Goal: Information Seeking & Learning: Find specific fact

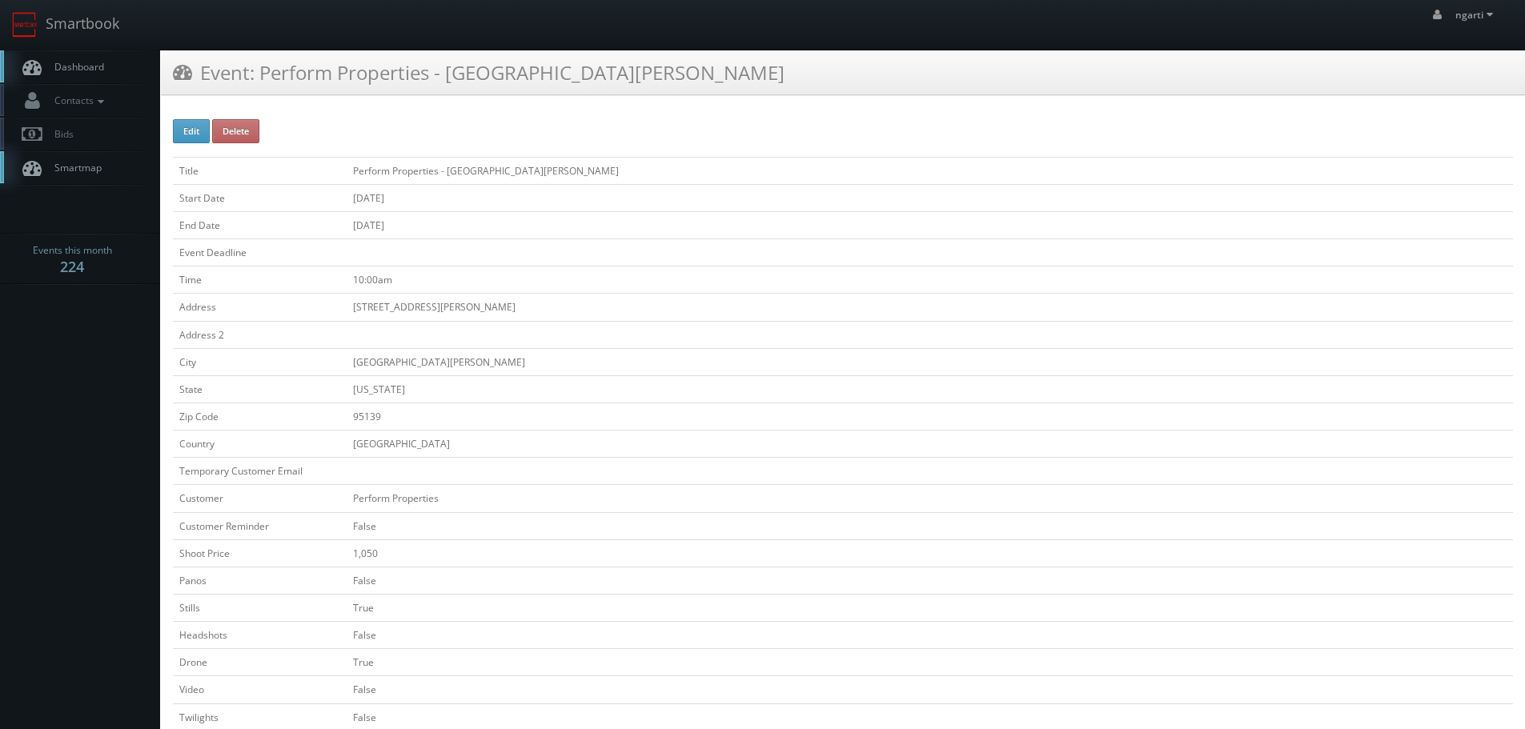
click at [249, 85] on div "Event: Perform Properties - Santa Teresa Village" at bounding box center [843, 72] width 1364 height 45
click at [187, 73] on icon at bounding box center [182, 72] width 19 height 20
click at [97, 40] on link "Smartbook" at bounding box center [65, 25] width 131 height 50
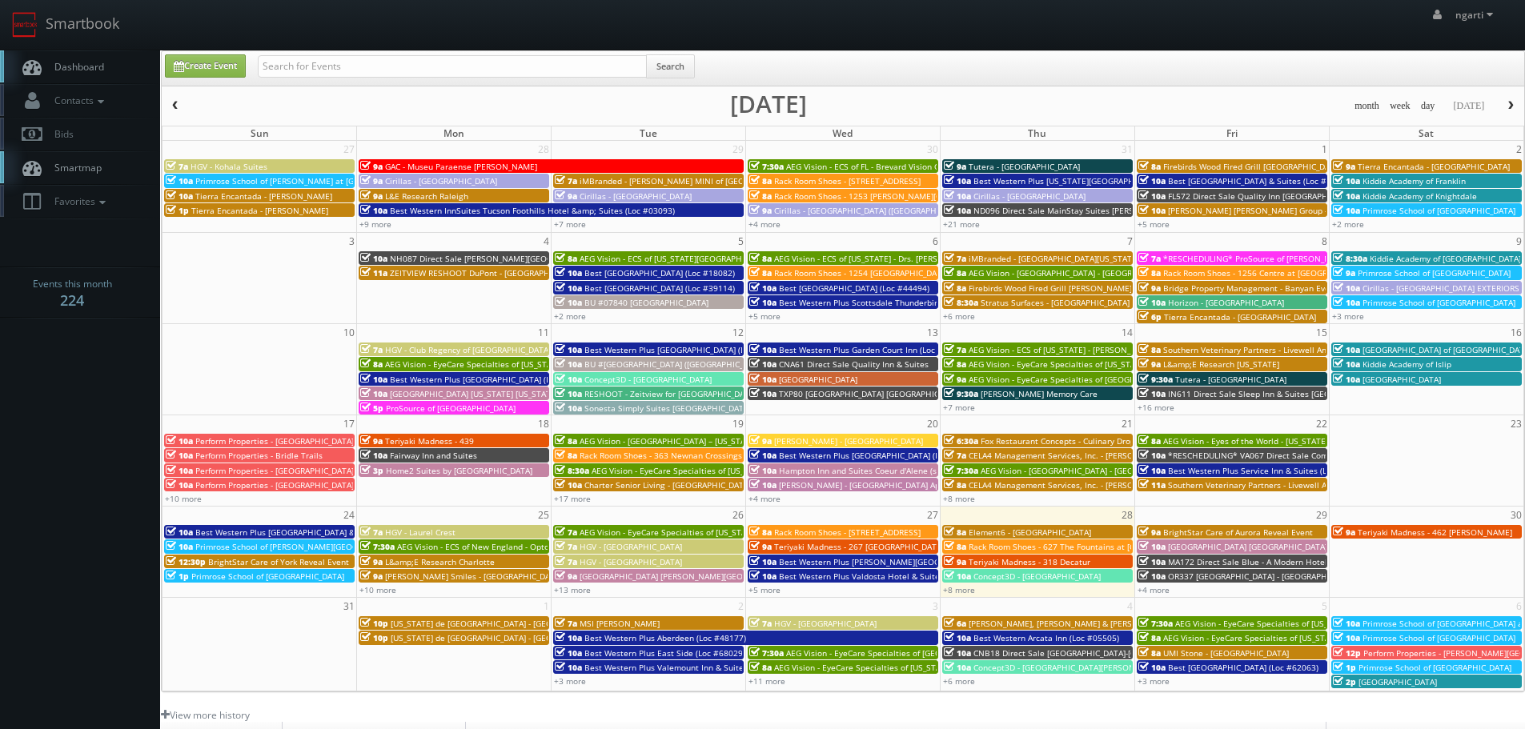
click at [385, 79] on div "Search" at bounding box center [476, 69] width 437 height 31
click at [373, 74] on input "text" at bounding box center [452, 66] width 389 height 22
paste input "The Village at Novato"
type input "The Village at Novato"
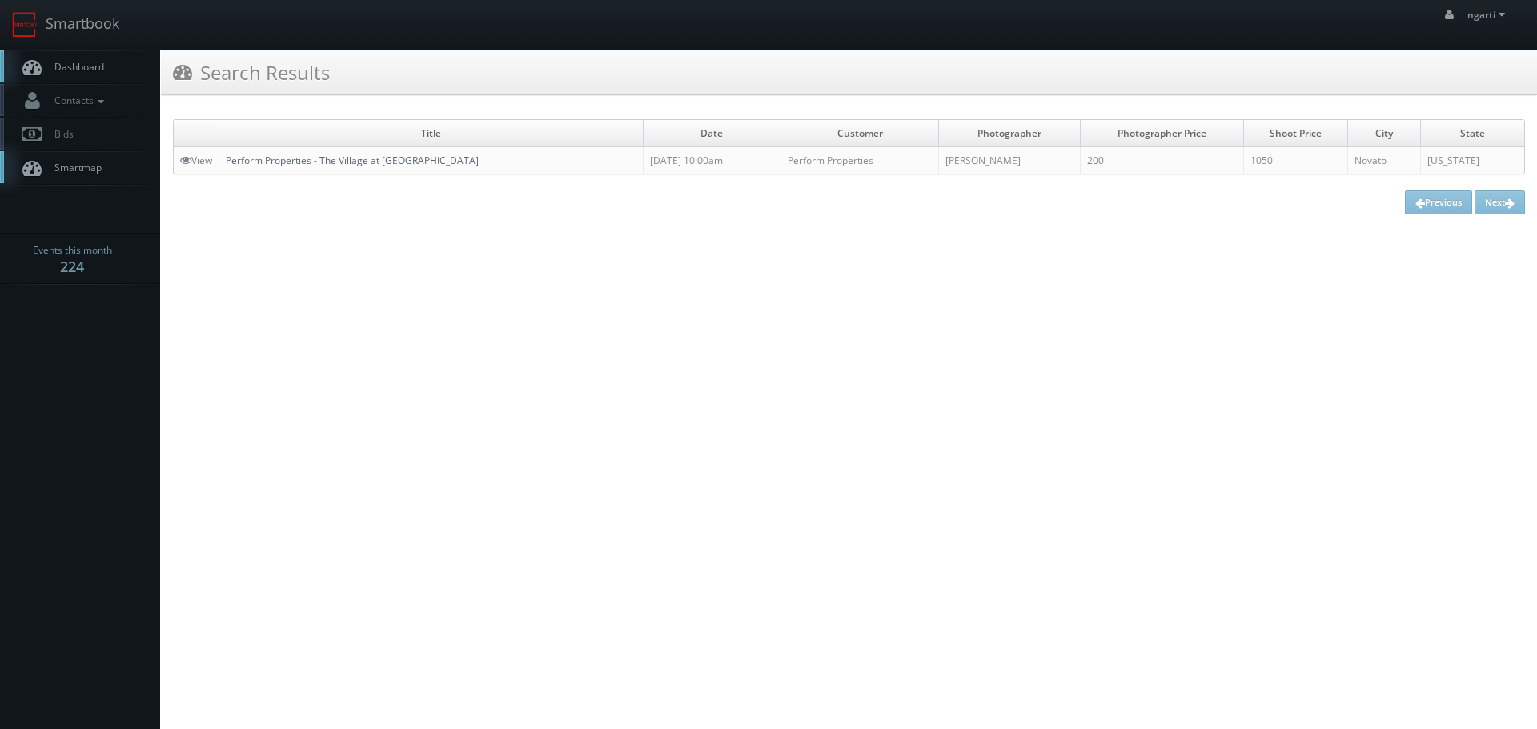
click at [283, 158] on link "Perform Properties - The Village at [GEOGRAPHIC_DATA]" at bounding box center [352, 161] width 253 height 14
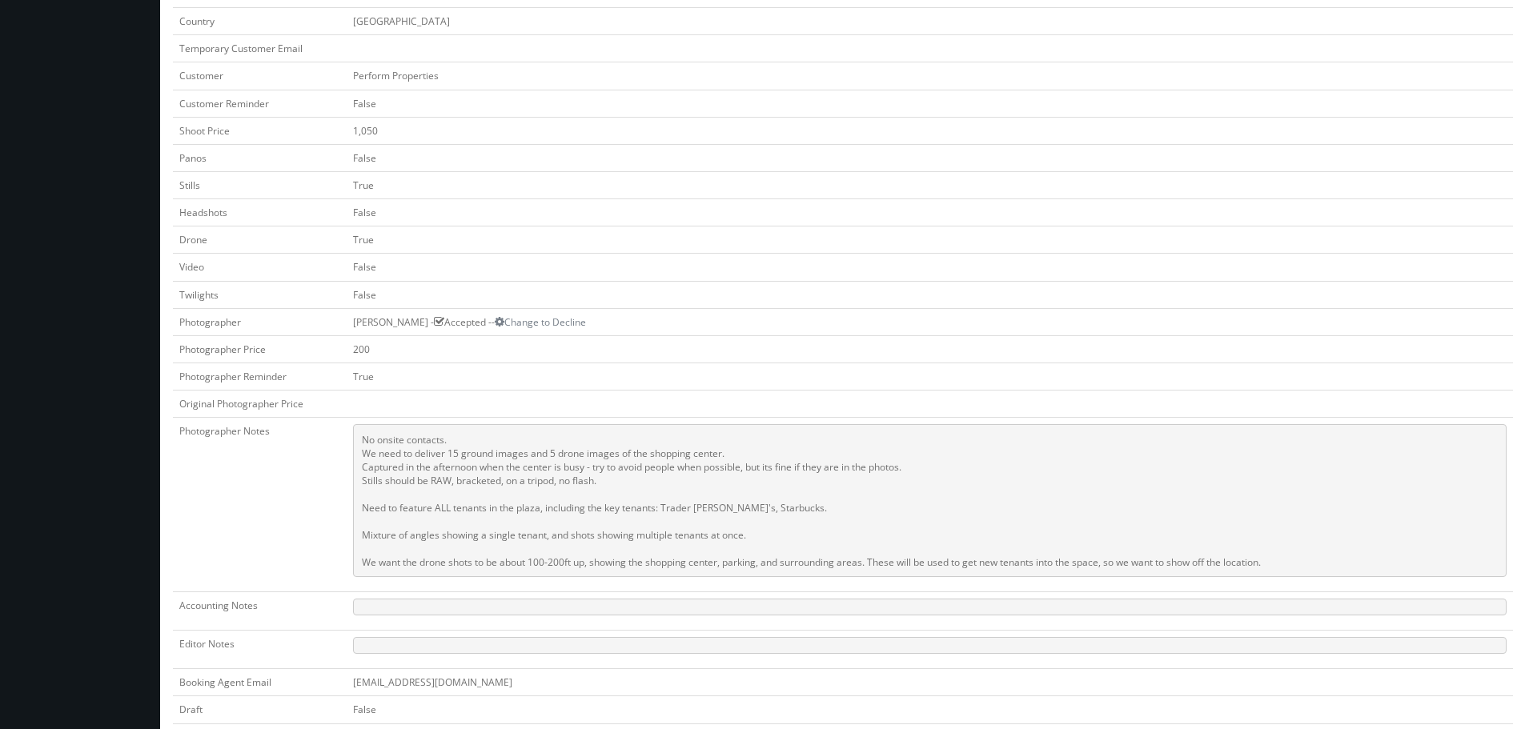
scroll to position [560, 0]
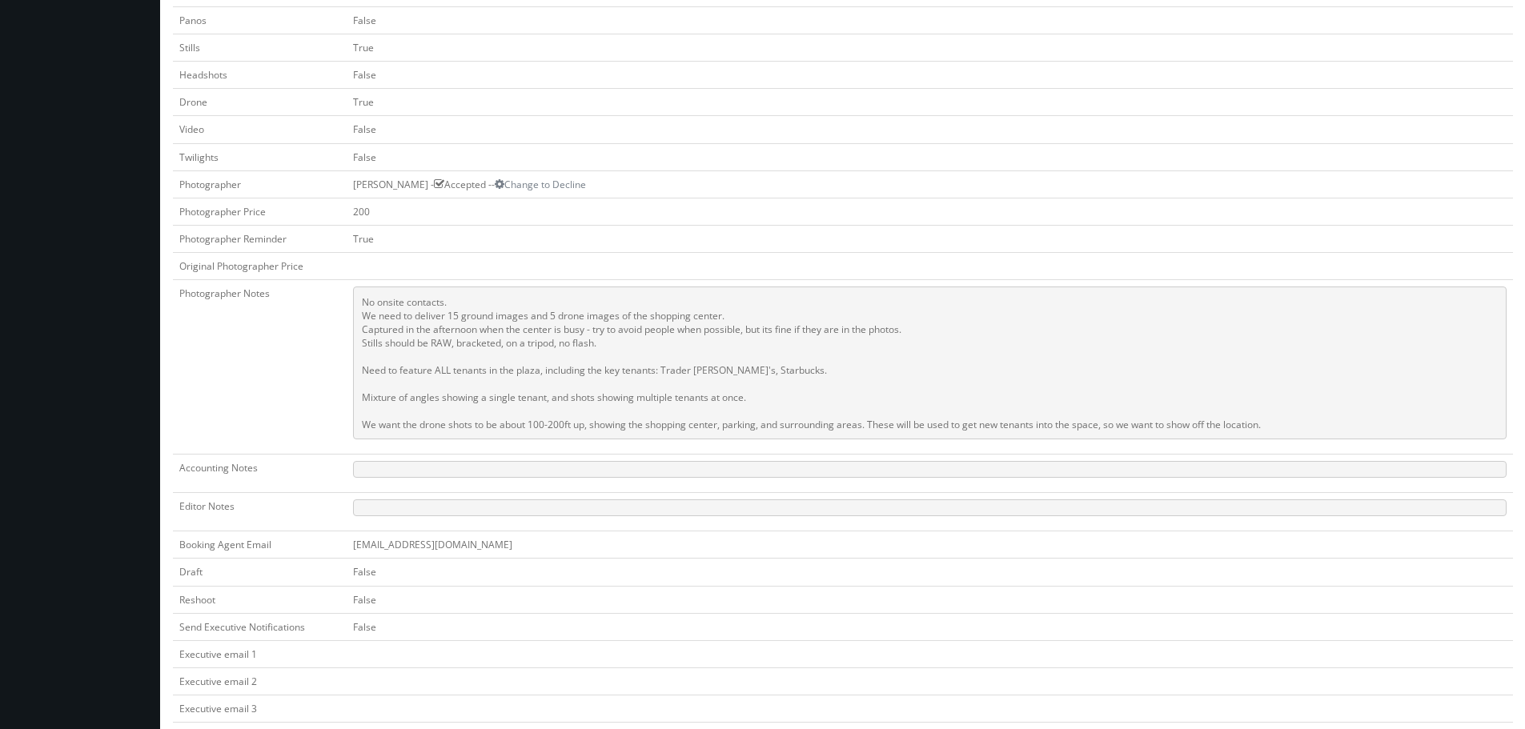
click at [1178, 592] on td "False" at bounding box center [930, 599] width 1166 height 27
click at [1265, 475] on pre at bounding box center [929, 469] width 1153 height 17
click at [1095, 438] on pre "No onsite contacts. We need to deliver 15 ground images and 5 drone images of t…" at bounding box center [929, 363] width 1153 height 153
